Goal: Task Accomplishment & Management: Use online tool/utility

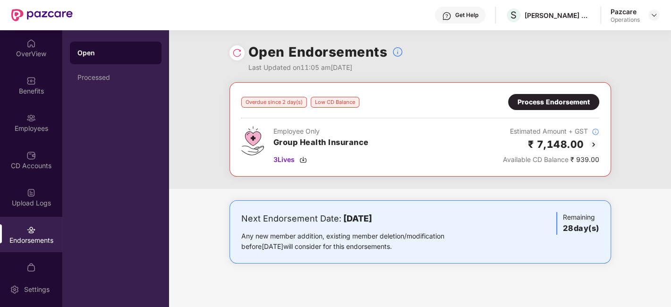
click at [238, 132] on div "Overdue since 2 day(s) Low CD Balance Process Endorsement Employee Only Group H…" at bounding box center [419, 129] width 381 height 94
click at [537, 100] on div "Process Endorsement" at bounding box center [553, 102] width 72 height 10
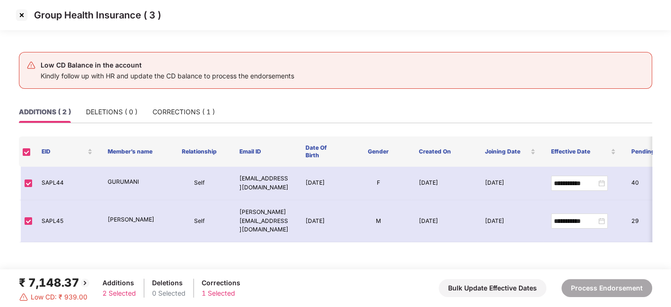
click at [24, 16] on img at bounding box center [21, 15] width 15 height 15
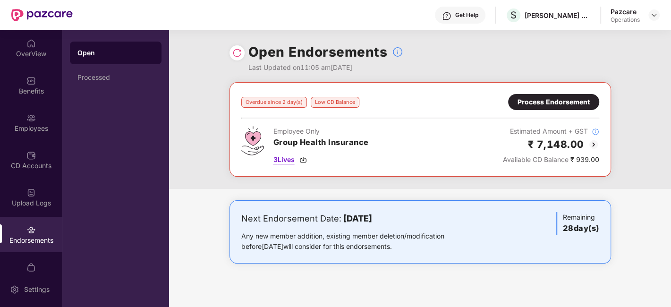
click at [283, 159] on span "3 Lives" at bounding box center [283, 159] width 21 height 10
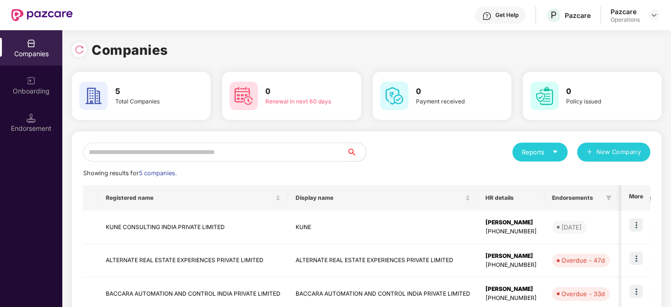
click at [106, 155] on input "text" at bounding box center [215, 152] width 264 height 19
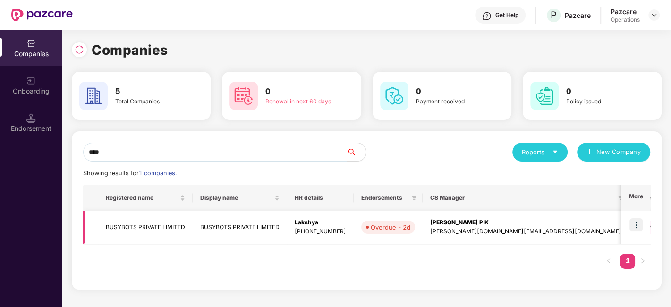
type input "****"
click at [154, 226] on td "BUSYBOTS PRIVATE LIMITED" at bounding box center [145, 227] width 94 height 34
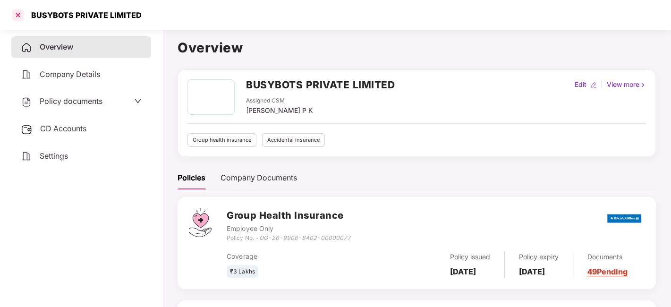
click at [16, 17] on div at bounding box center [17, 15] width 15 height 15
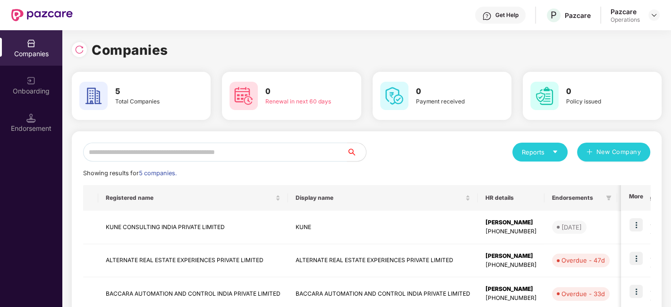
click at [191, 157] on input "text" at bounding box center [215, 152] width 264 height 19
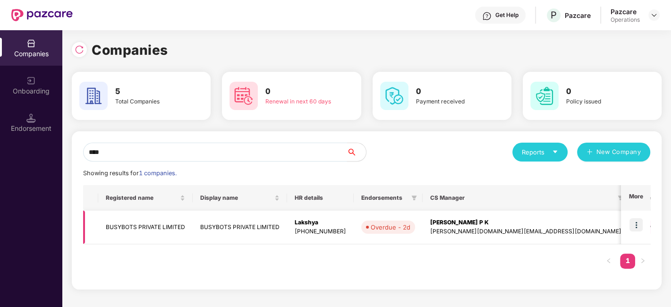
type input "****"
click at [635, 228] on img at bounding box center [635, 224] width 13 height 13
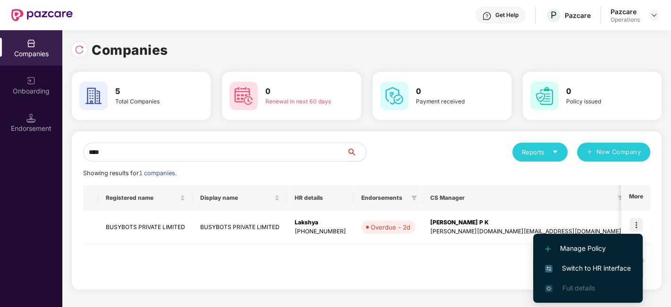
click at [585, 270] on span "Switch to HR interface" at bounding box center [588, 268] width 86 height 10
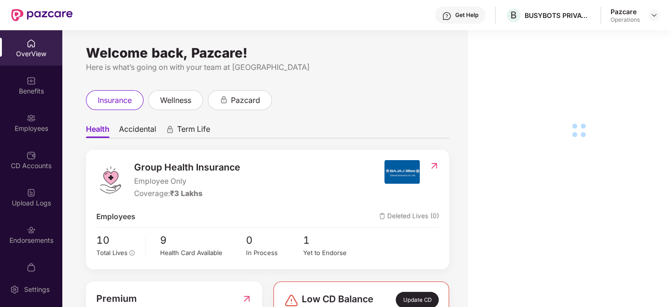
click at [21, 230] on div "Endorsements" at bounding box center [31, 234] width 62 height 35
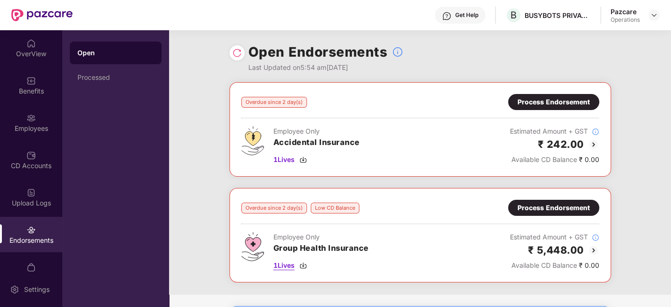
click at [291, 265] on span "1 Lives" at bounding box center [283, 265] width 21 height 10
